Goal: Task Accomplishment & Management: Complete application form

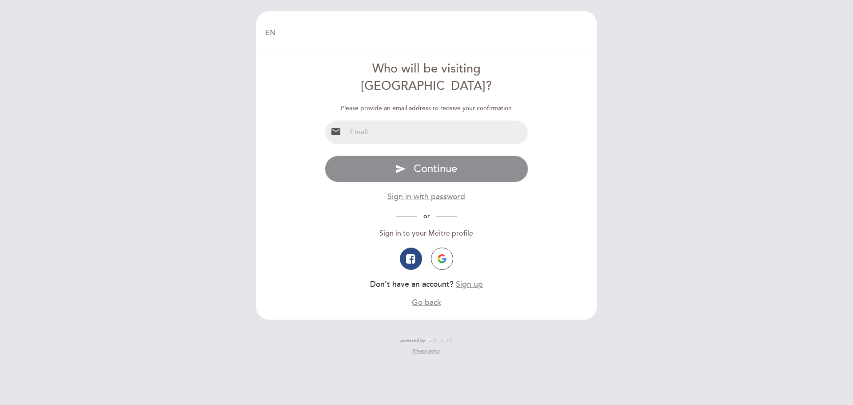
click at [379, 122] on input "email" at bounding box center [438, 132] width 182 height 24
type input "[EMAIL_ADDRESS][DOMAIN_NAME]"
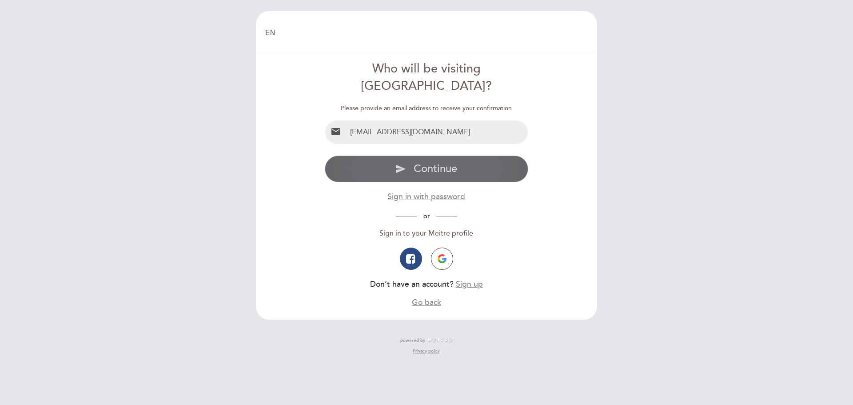
click at [421, 162] on span "Continue" at bounding box center [436, 168] width 44 height 13
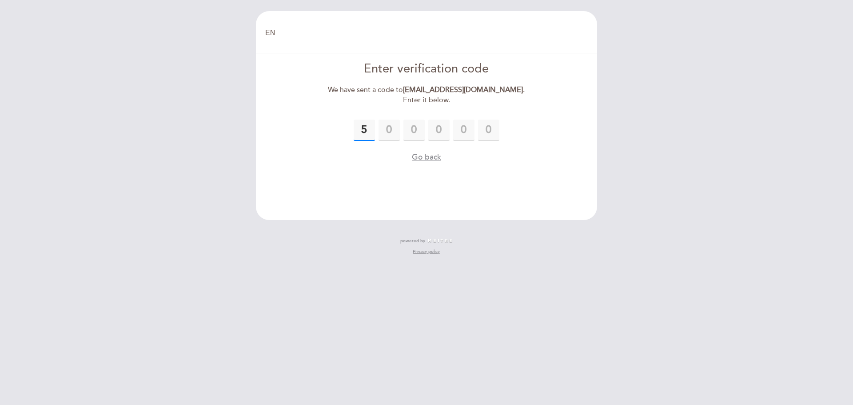
type input "5"
type input "1"
type input "5"
type input "2"
type input "0"
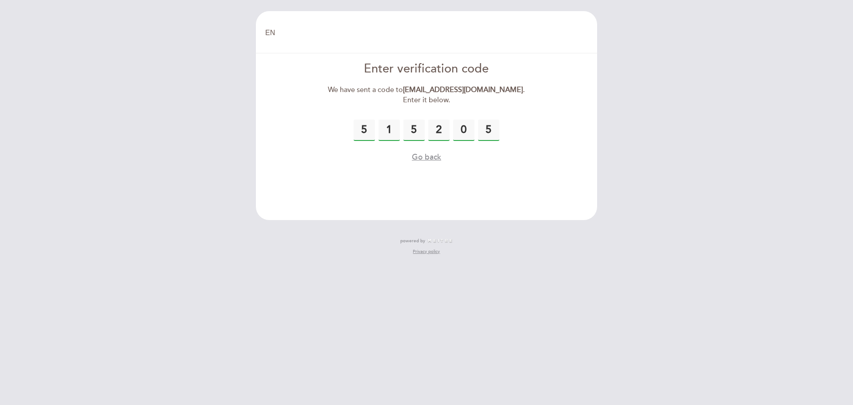
type input "5"
click at [434, 157] on button "Go back" at bounding box center [426, 156] width 29 height 11
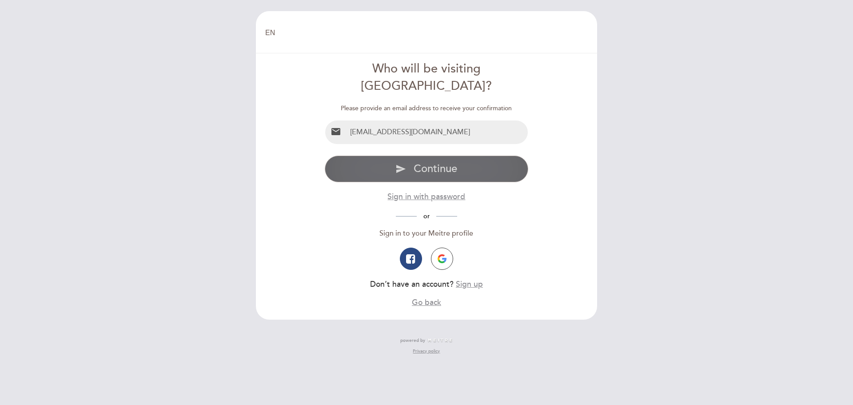
click at [421, 162] on span "Continue" at bounding box center [436, 168] width 44 height 13
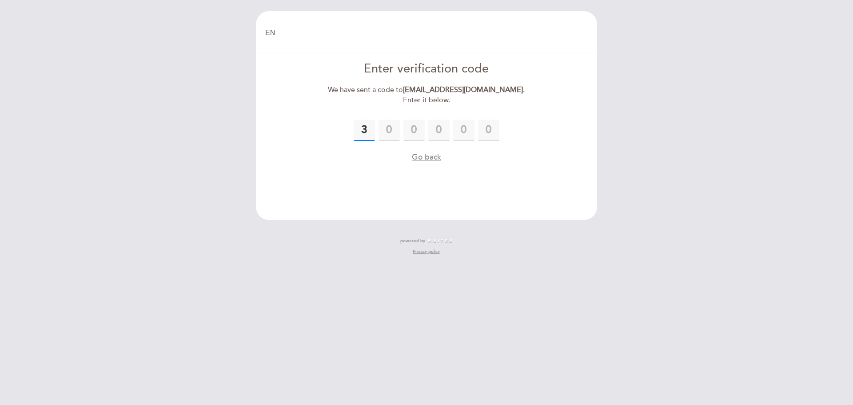
type input "3"
type input "7"
type input "0"
type input "7"
type input "8"
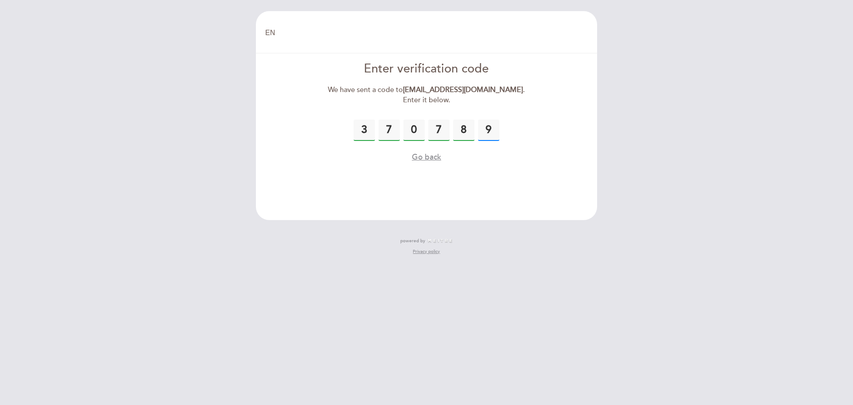
type input "9"
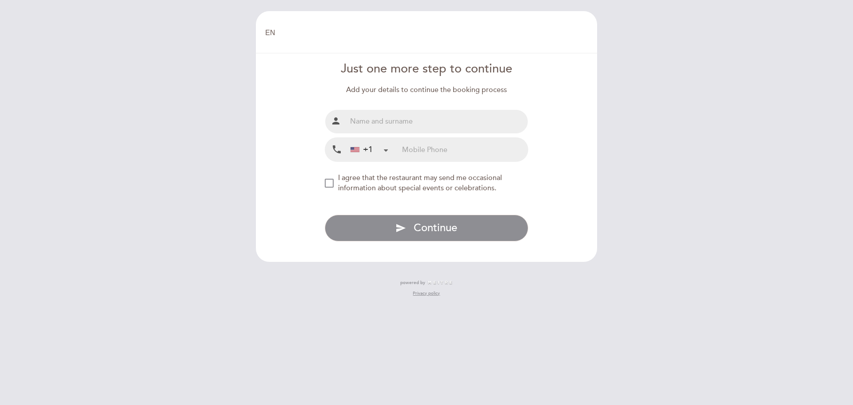
click at [404, 121] on input "text" at bounding box center [438, 122] width 182 height 24
type input "[PERSON_NAME]"
click at [418, 149] on input "tel" at bounding box center [465, 150] width 126 height 24
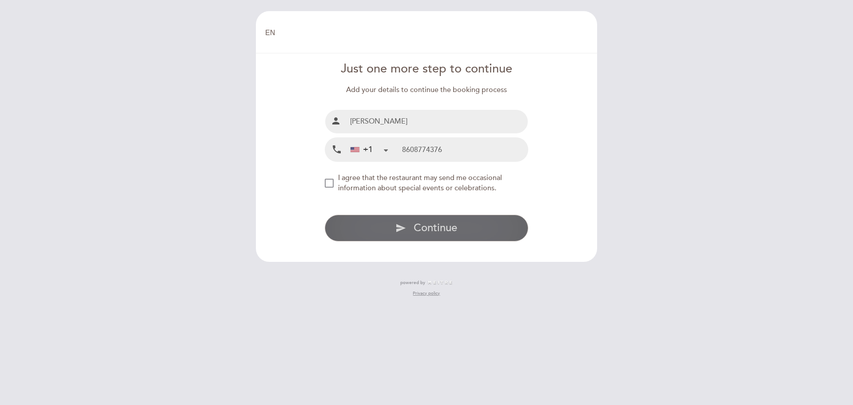
type input "8608774376"
click at [441, 227] on span "Continue" at bounding box center [436, 227] width 44 height 13
